Goal: Transaction & Acquisition: Purchase product/service

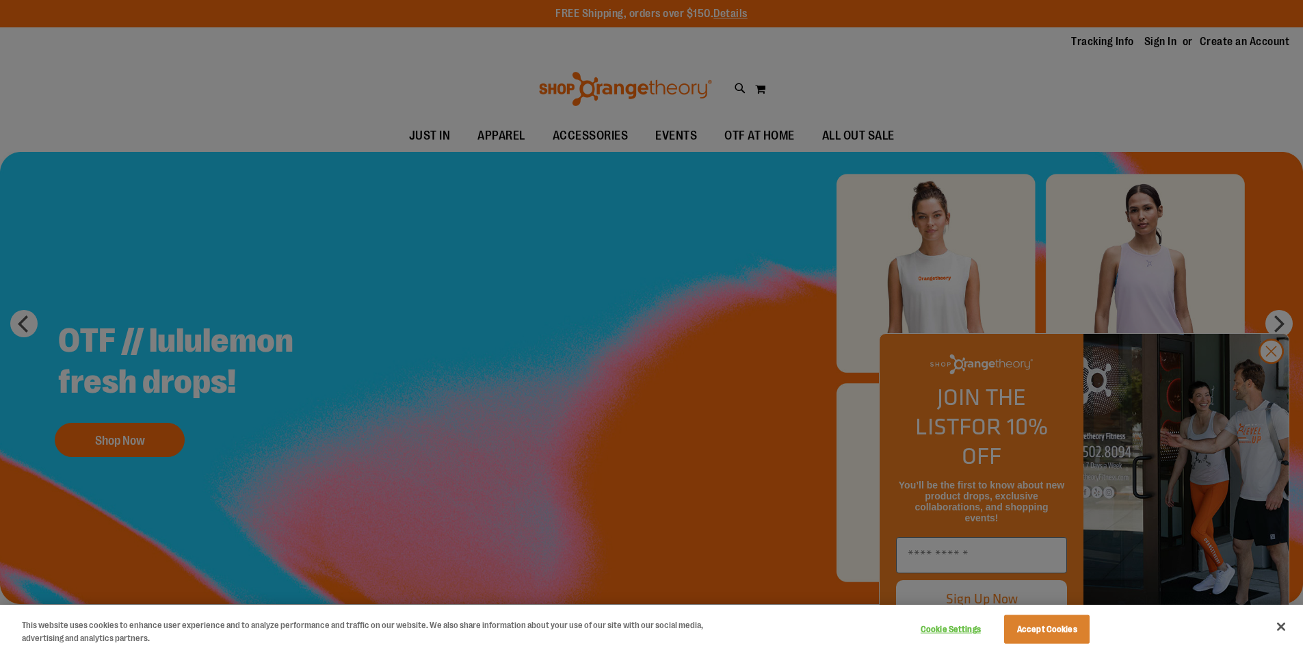
click at [1268, 373] on div at bounding box center [651, 326] width 1303 height 652
click at [426, 403] on div at bounding box center [651, 326] width 1303 height 652
click at [137, 441] on div at bounding box center [651, 326] width 1303 height 652
click at [1275, 378] on div at bounding box center [651, 326] width 1303 height 652
click at [1270, 381] on div at bounding box center [651, 326] width 1303 height 652
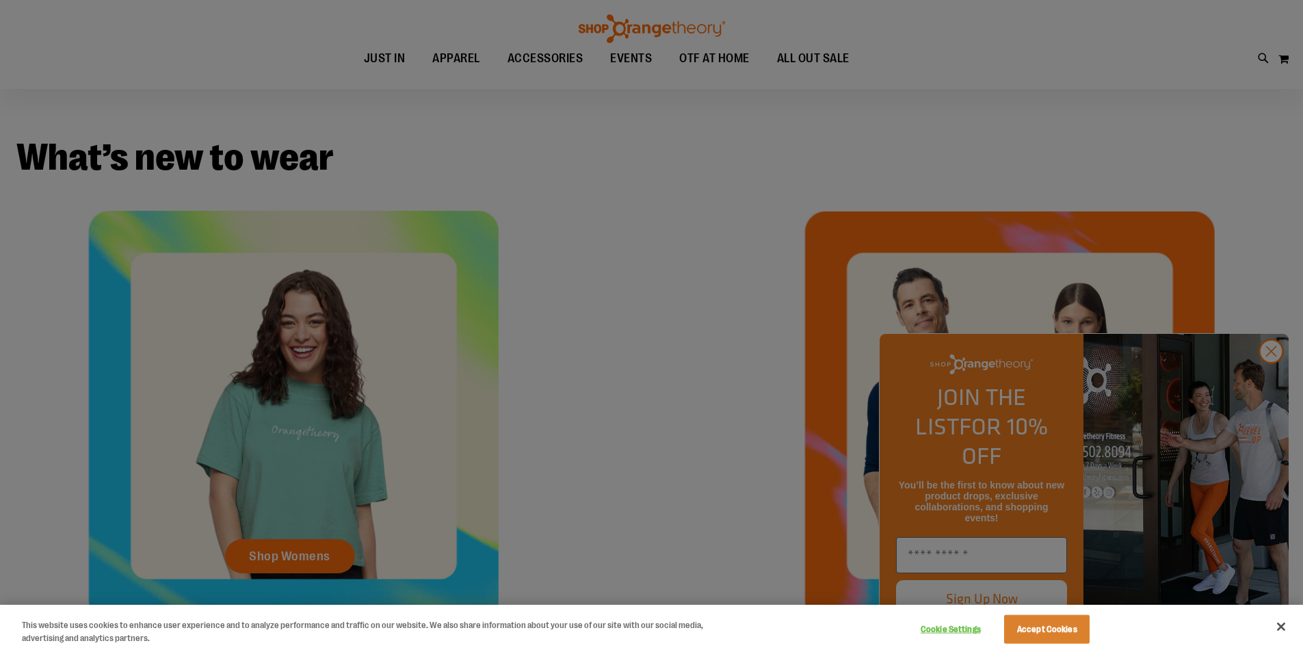
scroll to position [341, 0]
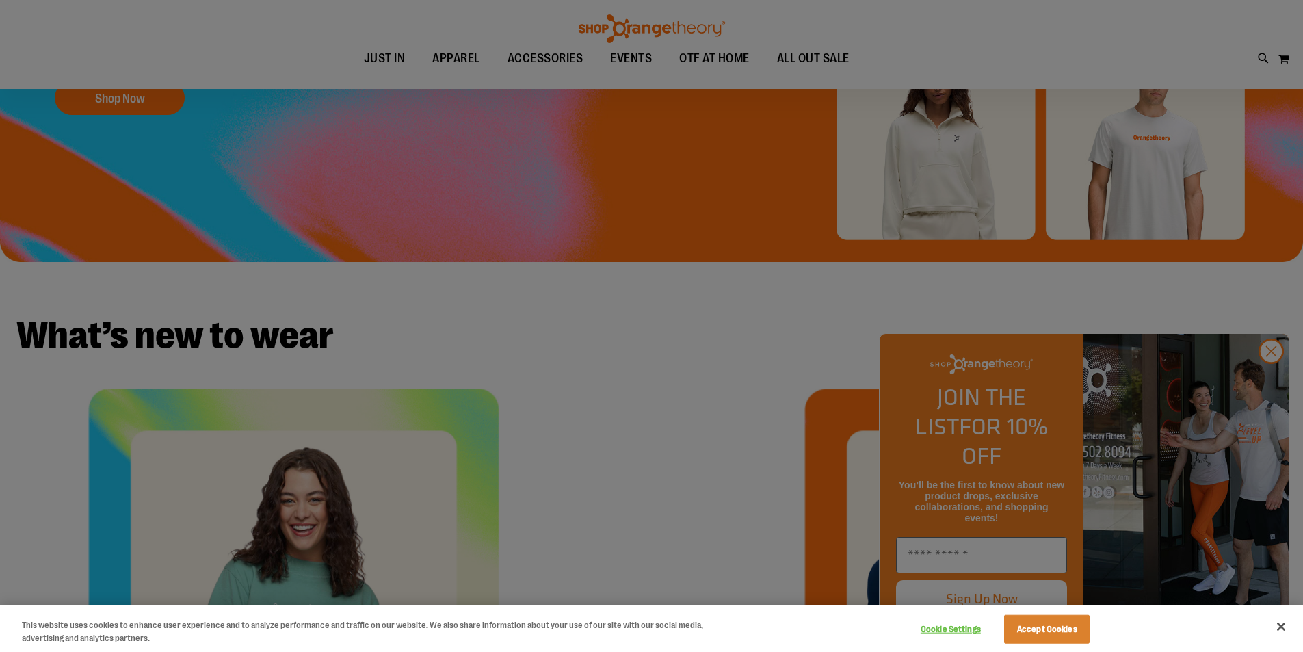
click at [1274, 380] on div at bounding box center [651, 326] width 1303 height 652
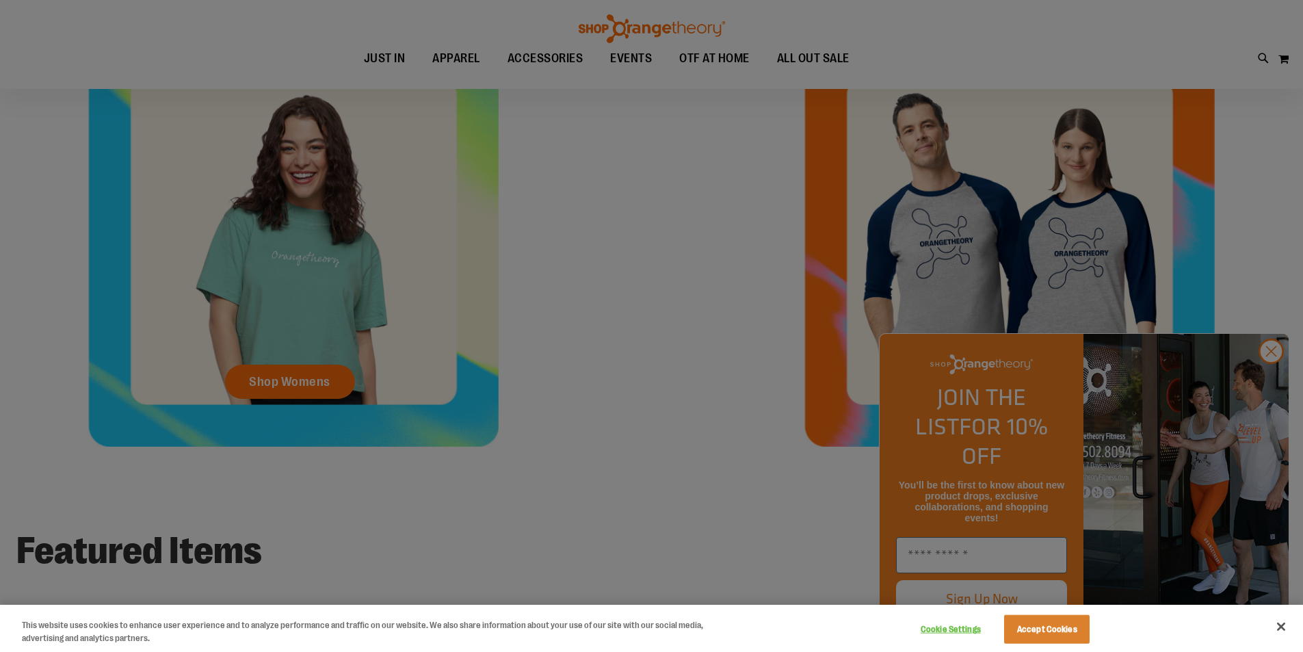
scroll to position [683, 0]
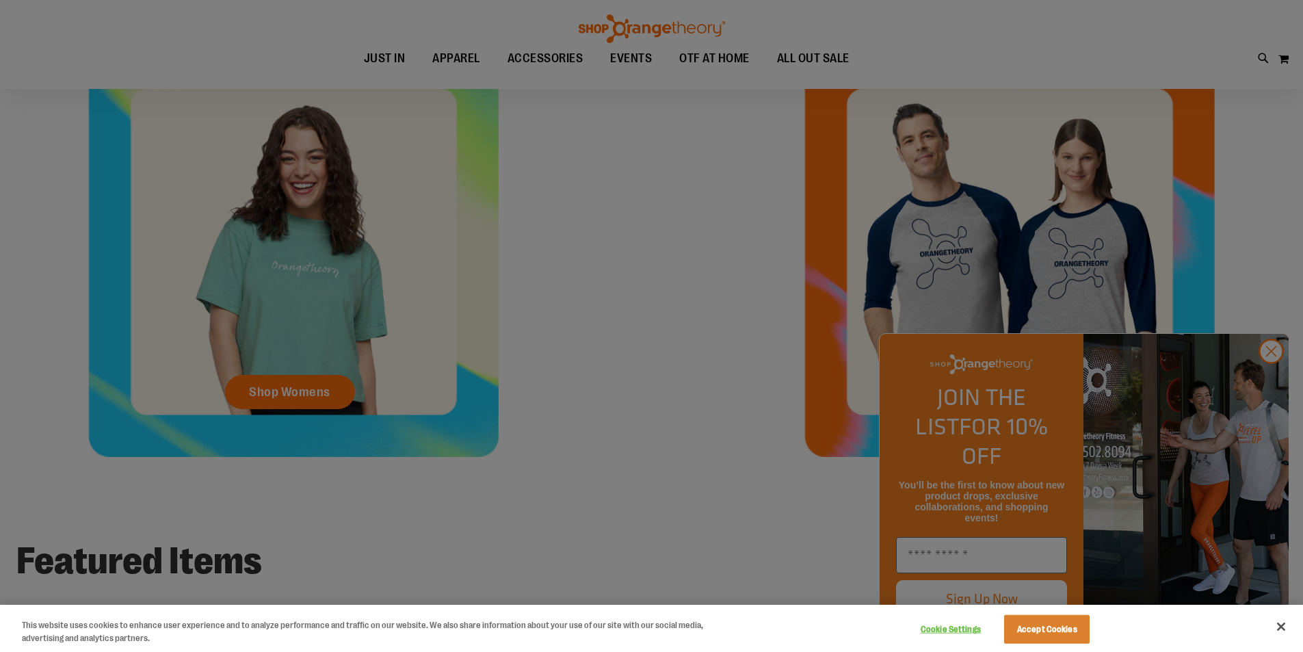
click at [315, 383] on div at bounding box center [651, 326] width 1303 height 652
click at [304, 390] on div at bounding box center [651, 326] width 1303 height 652
click at [1022, 625] on button "Accept Cookies" at bounding box center [1047, 629] width 86 height 29
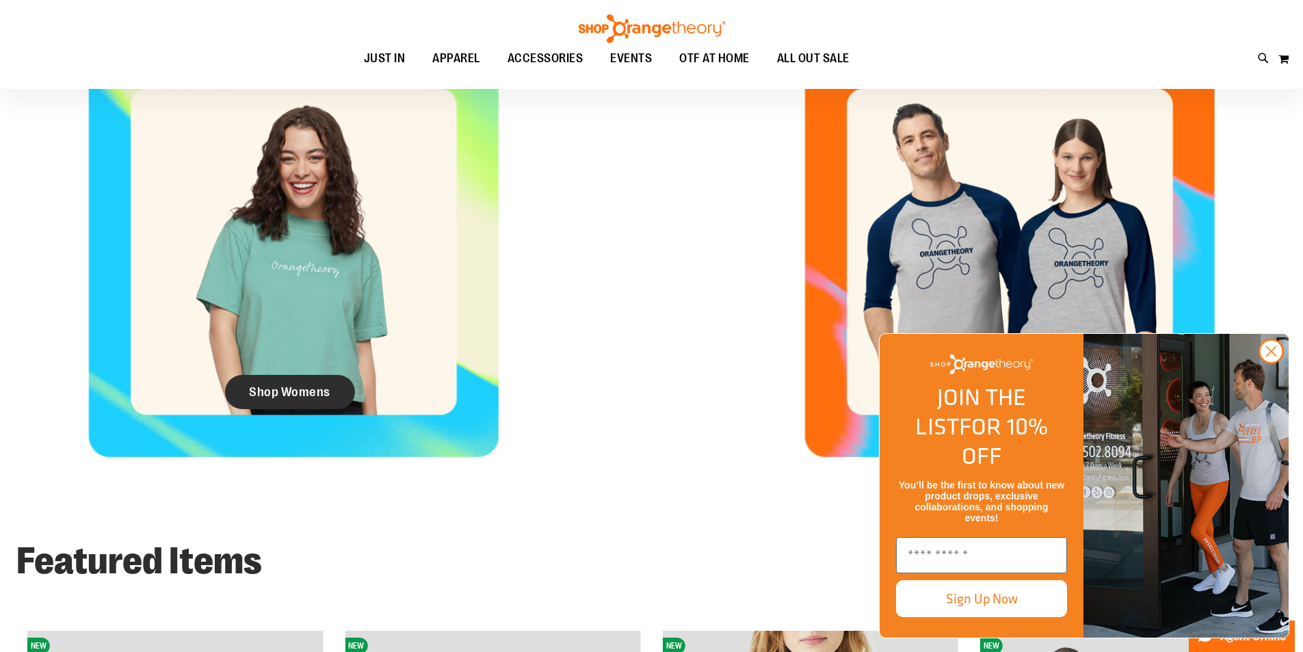
click at [251, 384] on span "Shop Womens" at bounding box center [289, 391] width 81 height 15
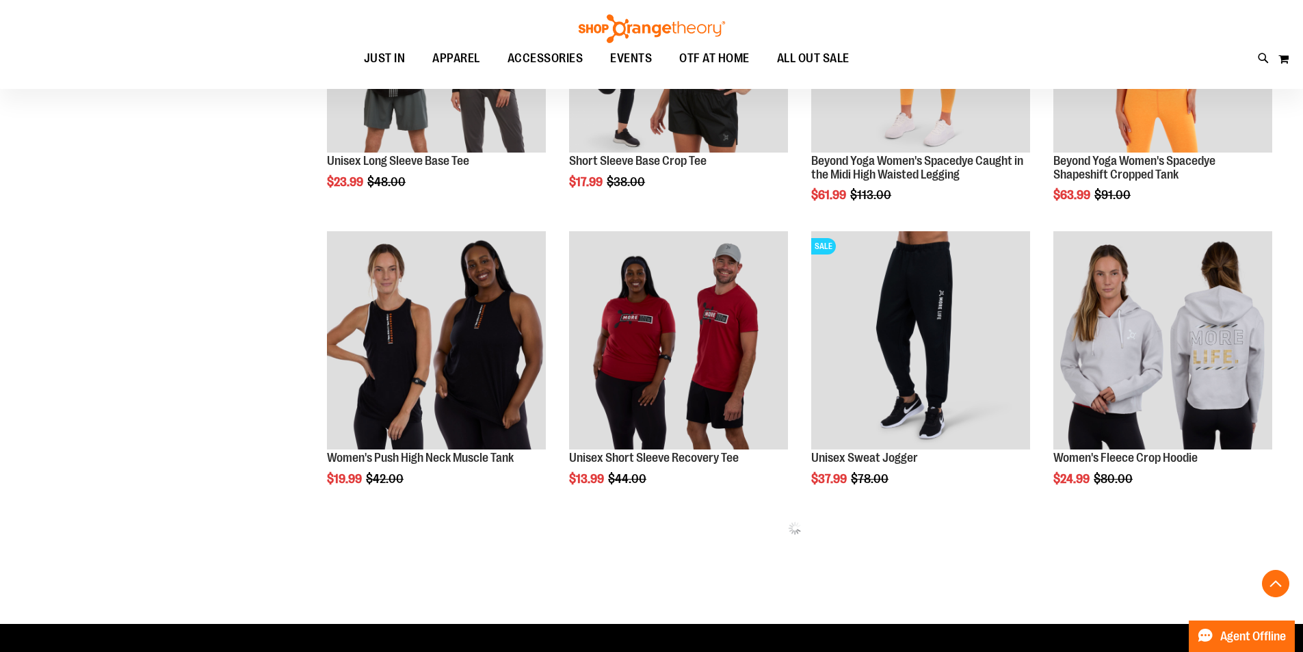
scroll to position [1603, 0]
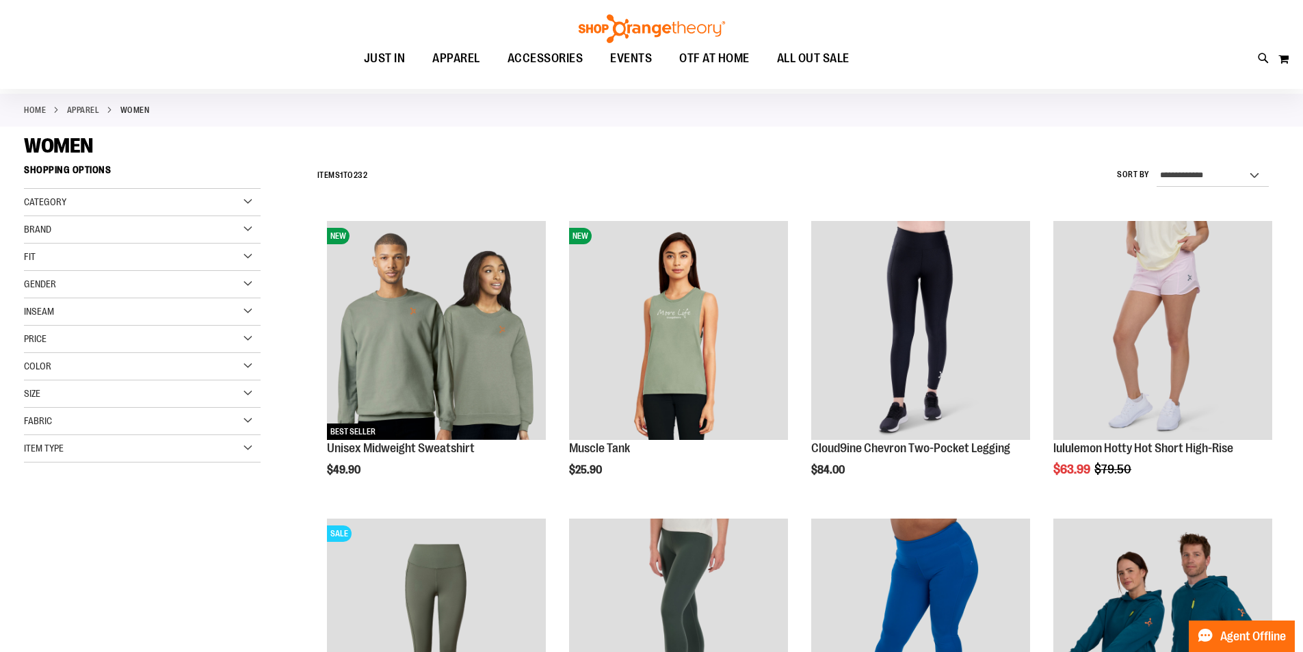
scroll to position [25, 0]
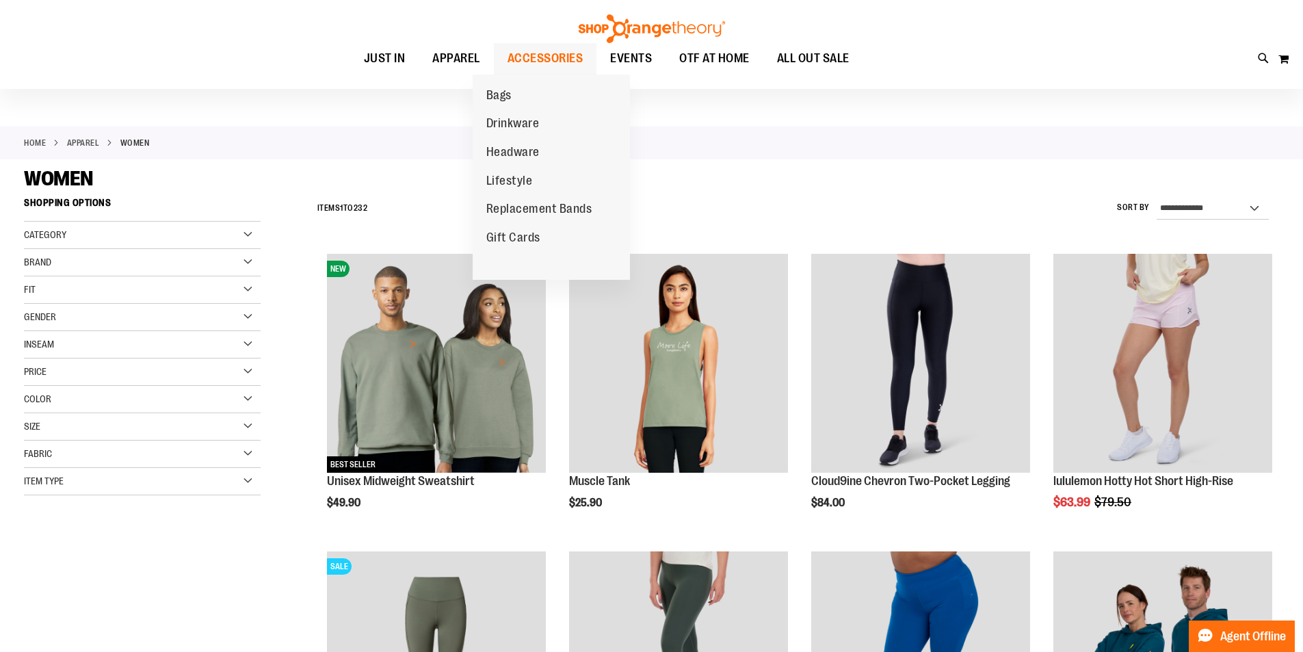
click at [514, 55] on span "ACCESSORIES" at bounding box center [546, 58] width 76 height 31
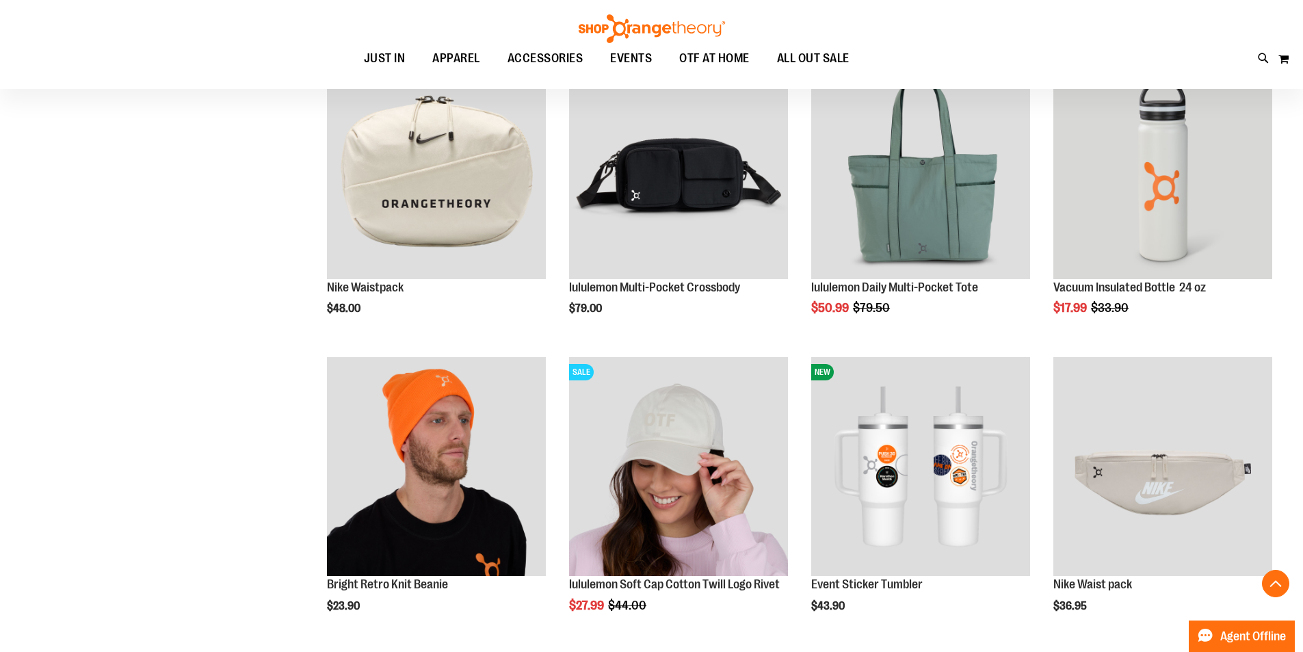
scroll to position [843, 0]
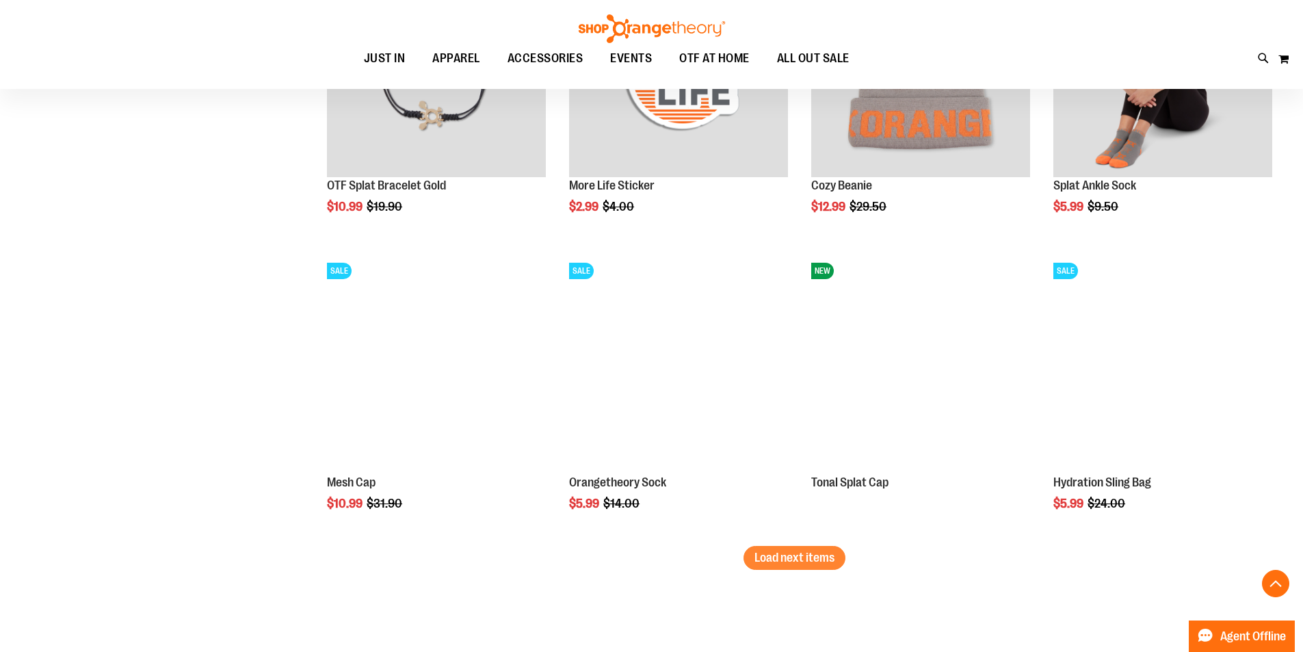
scroll to position [2478, 0]
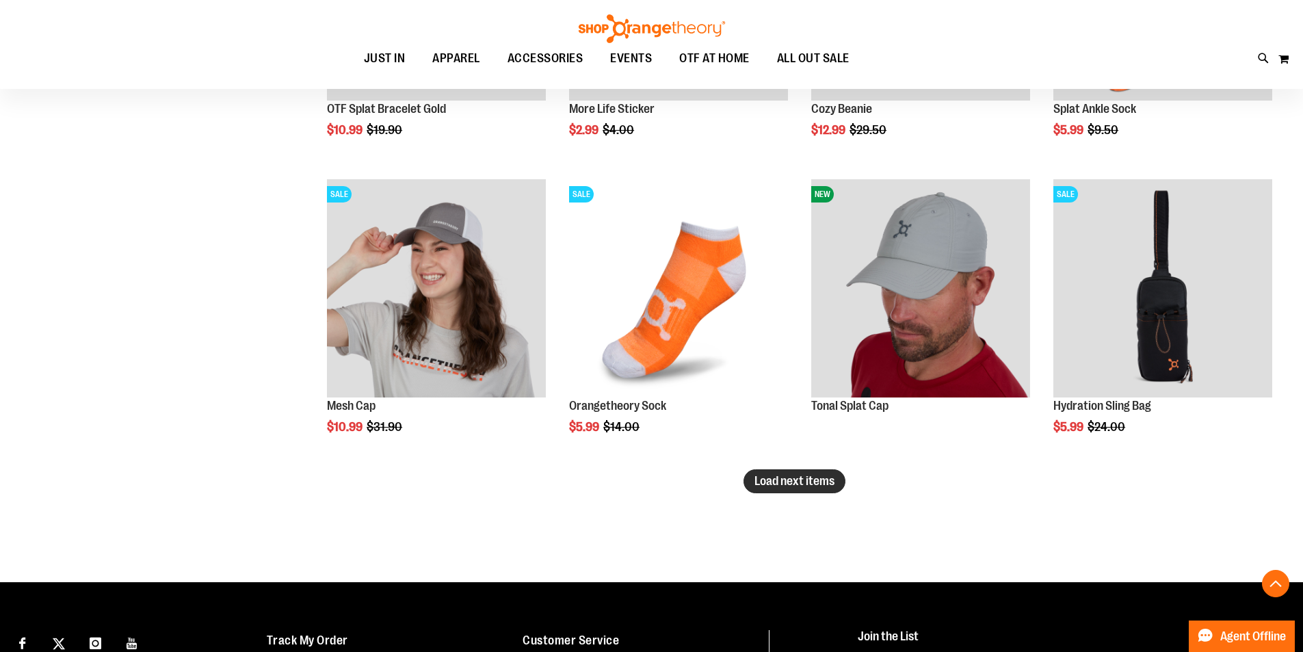
click at [795, 475] on span "Load next items" at bounding box center [794, 481] width 80 height 14
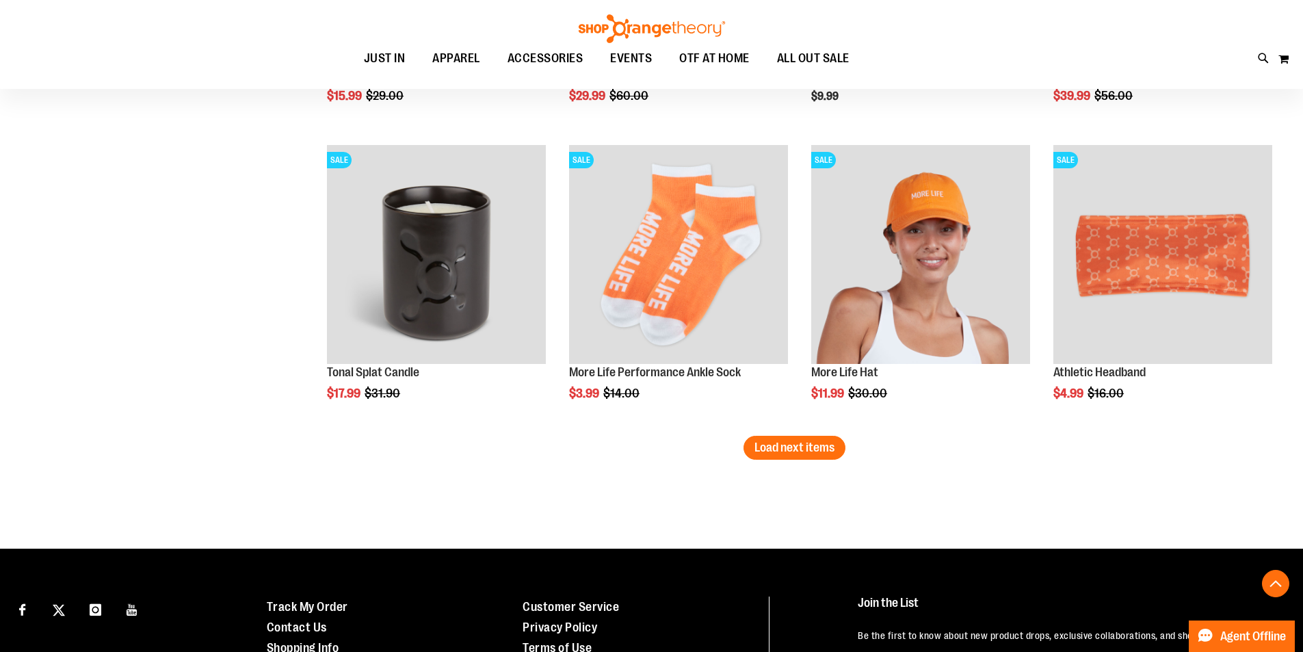
scroll to position [3362, 0]
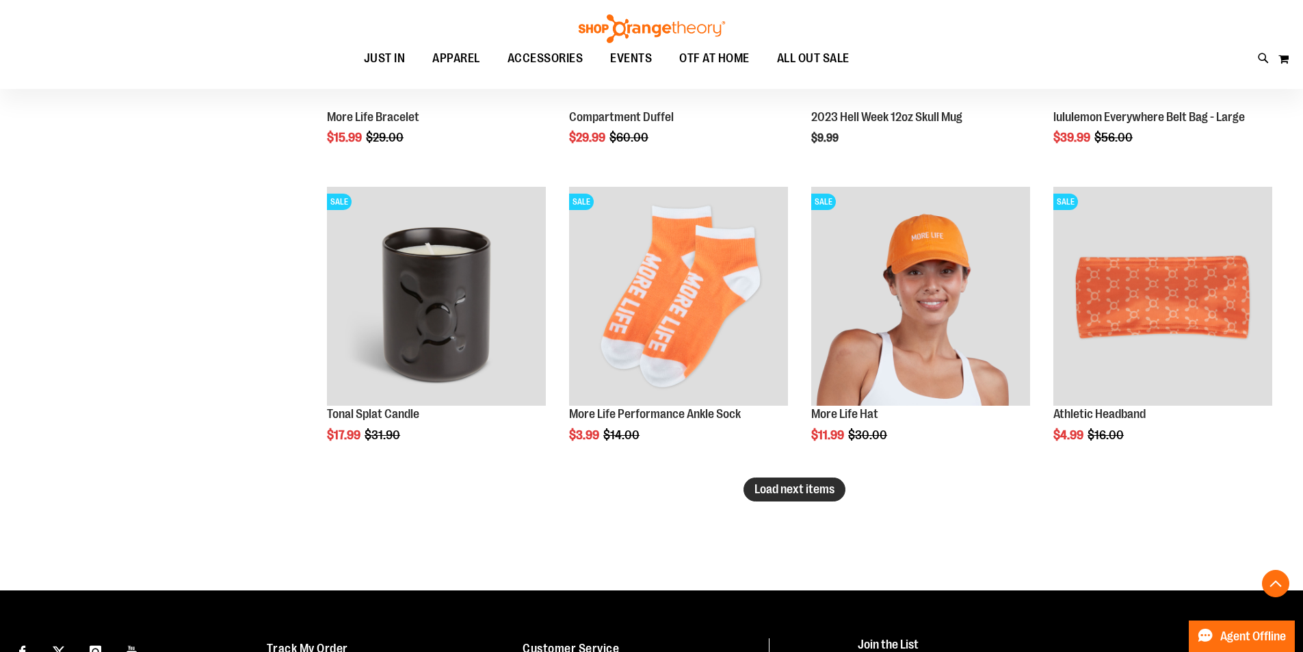
click at [796, 493] on span "Load next items" at bounding box center [794, 489] width 80 height 14
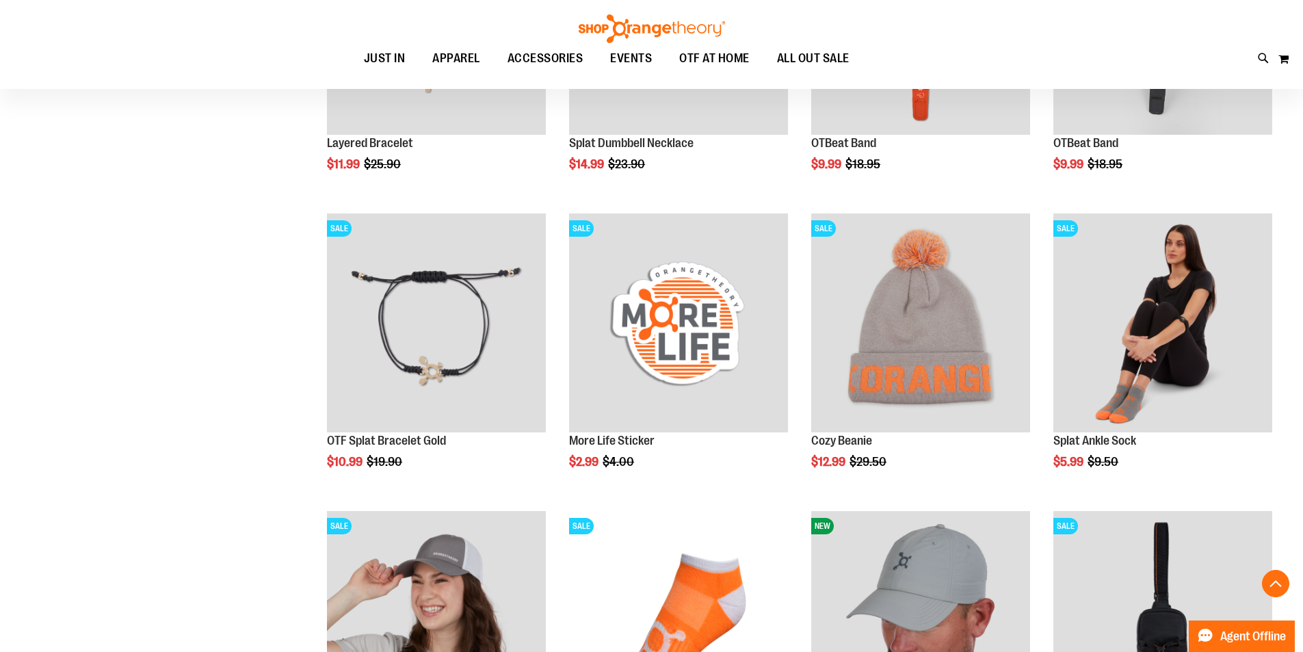
scroll to position [2142, 0]
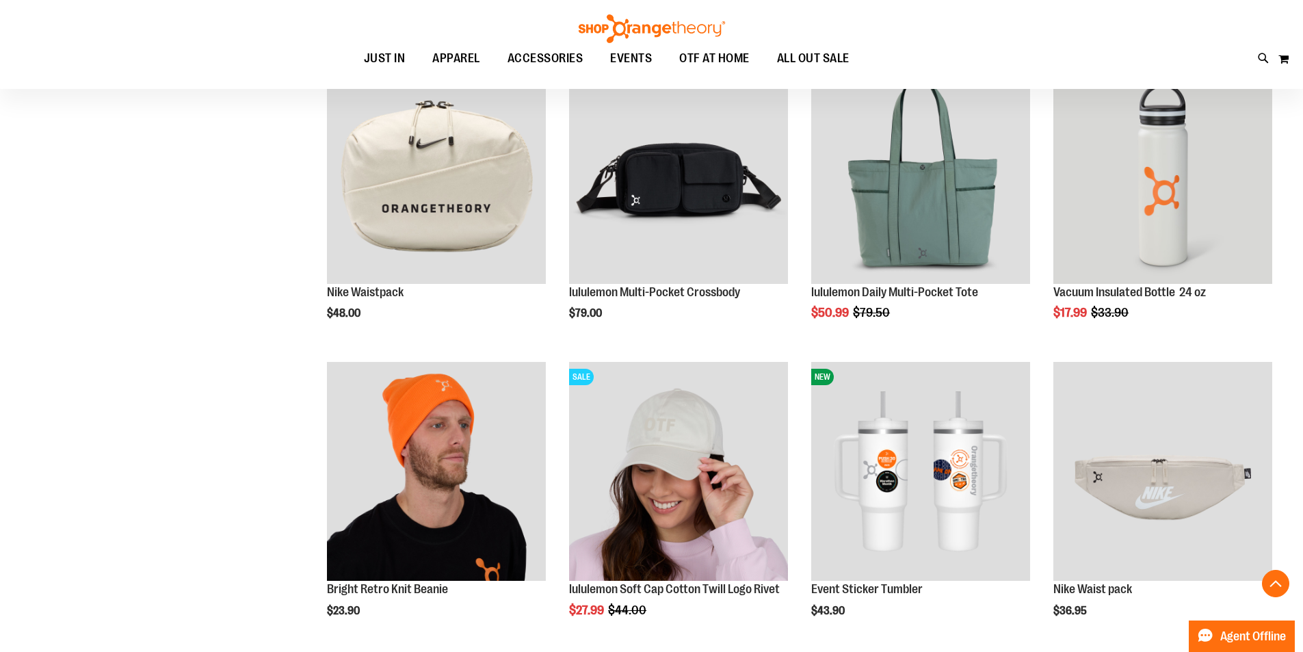
scroll to position [774, 0]
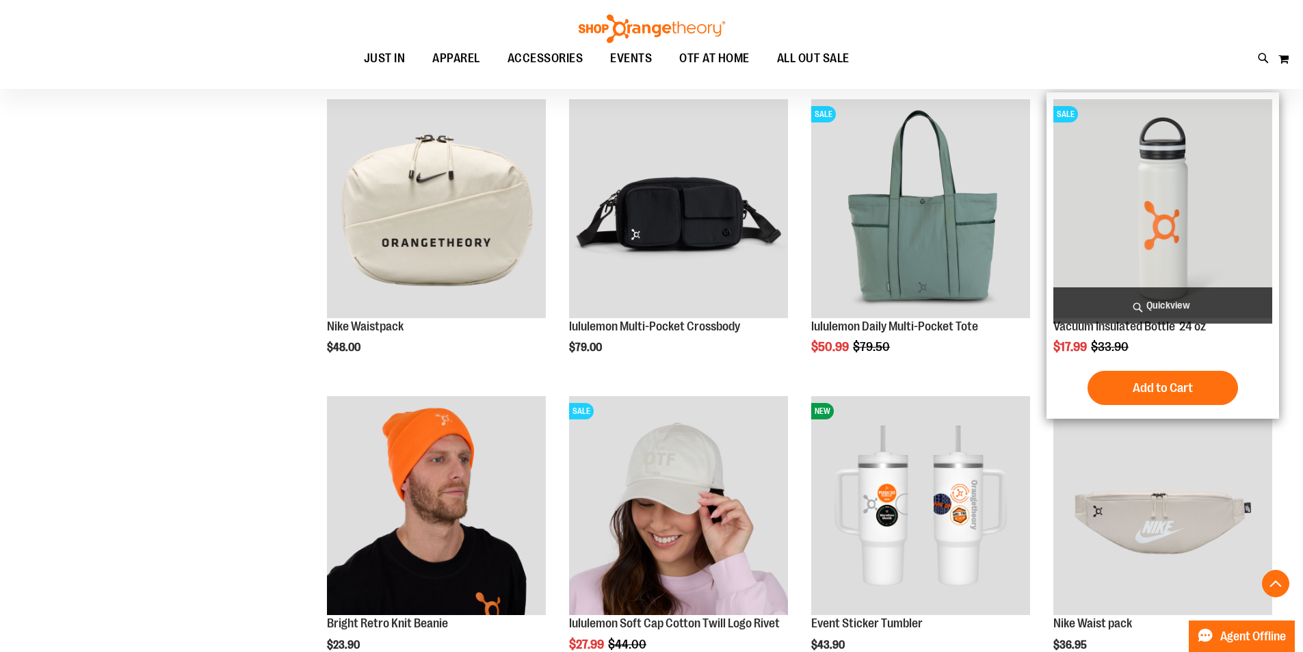
click at [1156, 241] on img "product" at bounding box center [1162, 208] width 219 height 219
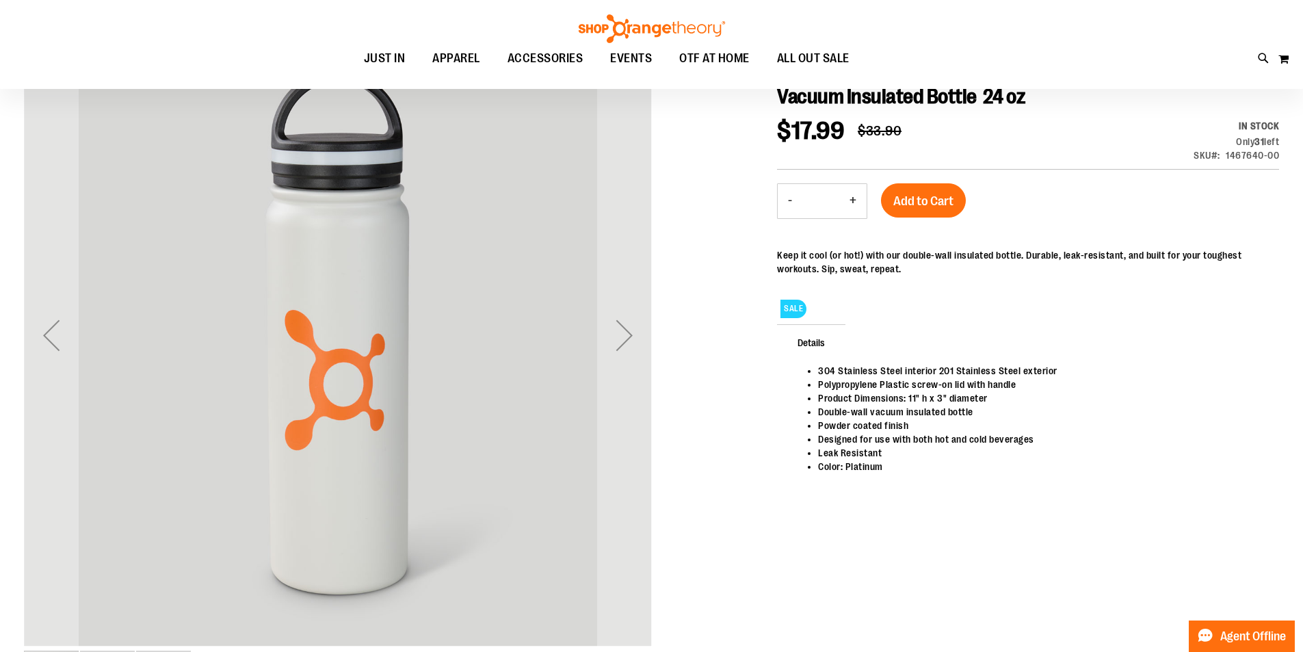
scroll to position [205, 0]
